Goal: Find specific page/section: Find specific page/section

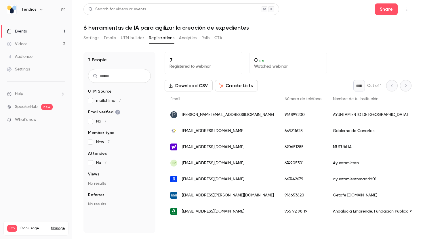
scroll to position [0, 191]
click at [43, 32] on link "Events 1" at bounding box center [36, 31] width 72 height 13
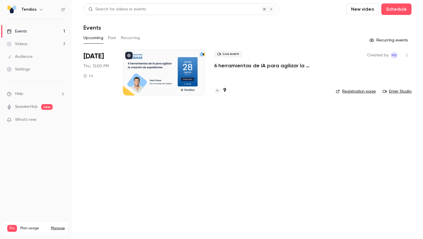
click at [226, 91] on div "9" at bounding box center [270, 91] width 112 height 8
click at [224, 90] on h4 "9" at bounding box center [224, 91] width 3 height 8
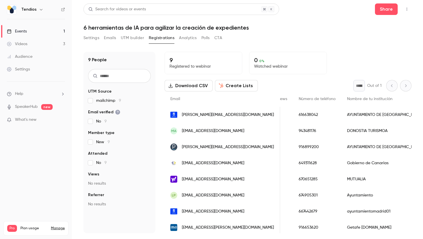
scroll to position [0, 178]
